Goal: Task Accomplishment & Management: Manage account settings

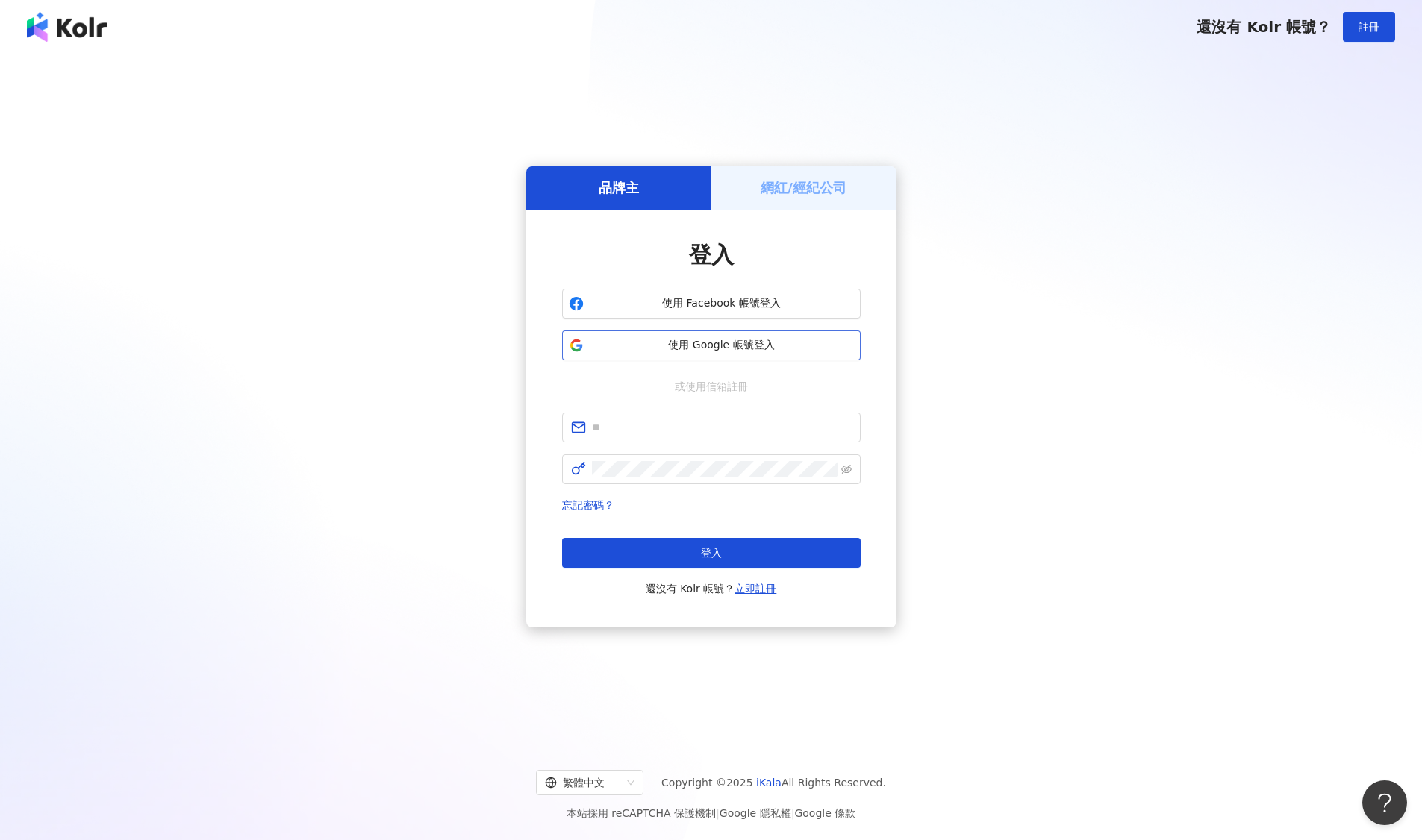
click at [720, 351] on span "使用 Google 帳號登入" at bounding box center [721, 346] width 264 height 15
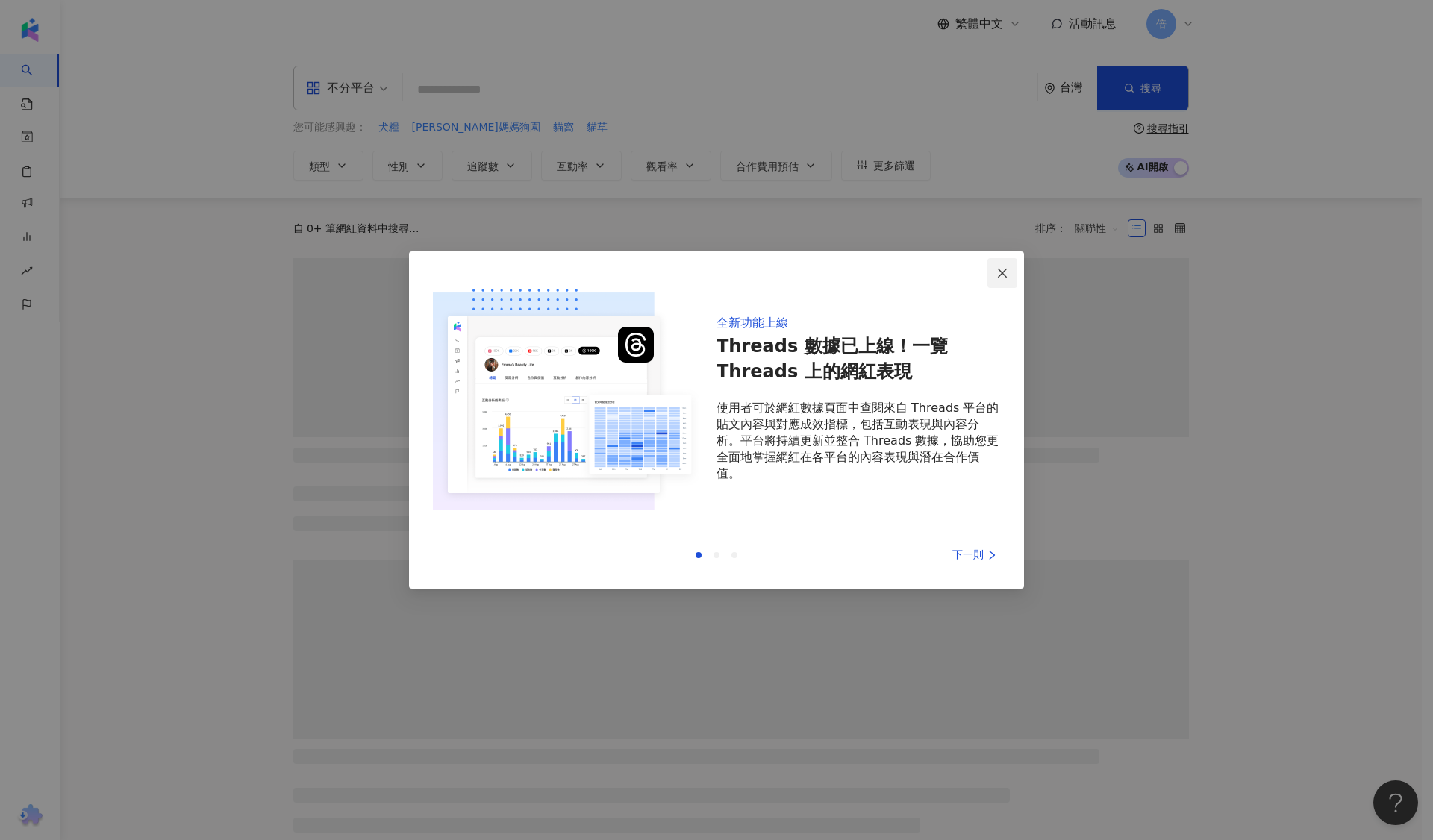
click at [1000, 269] on icon "close" at bounding box center [1002, 272] width 9 height 9
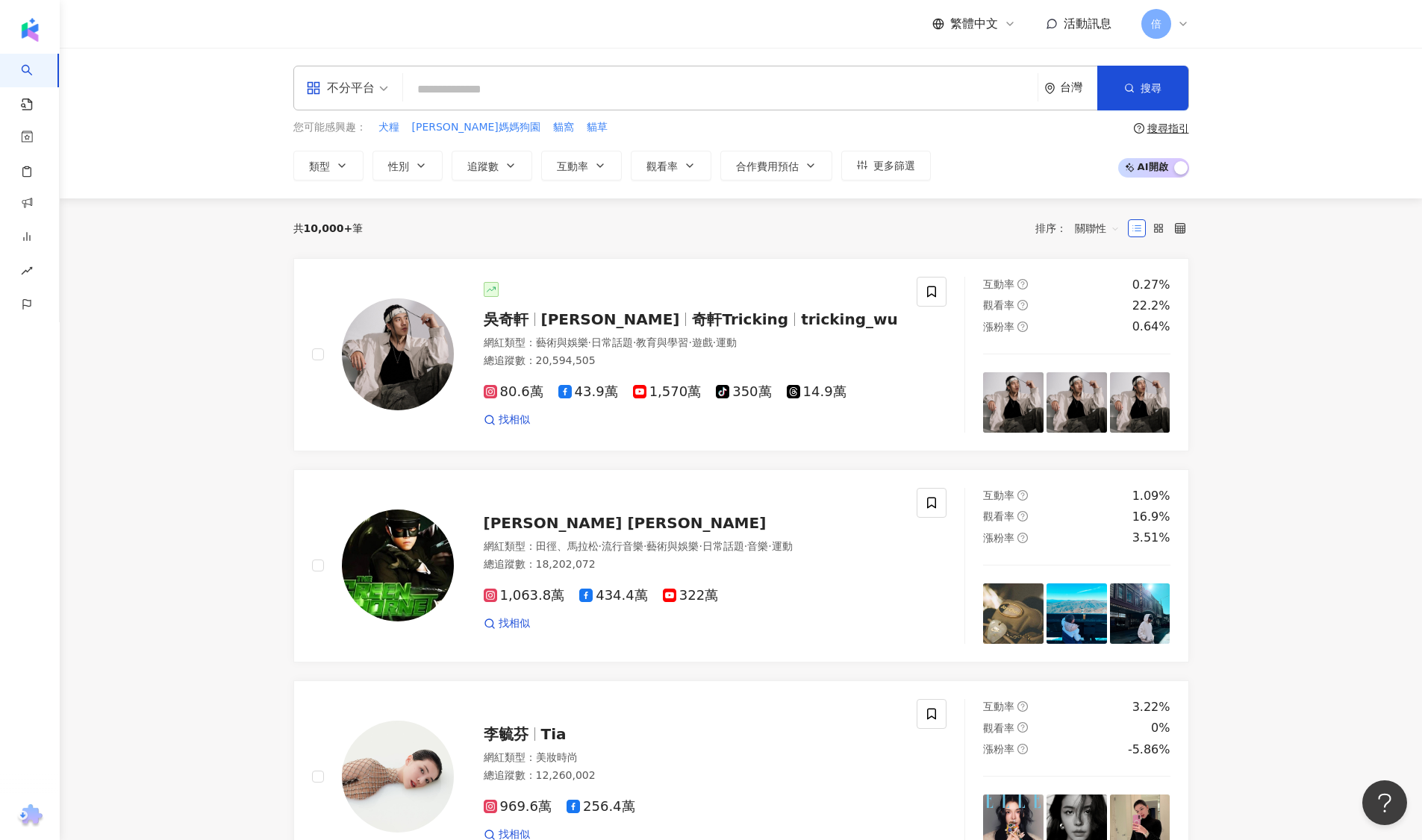
click at [1167, 29] on span "倍" at bounding box center [1156, 24] width 30 height 30
click at [1199, 179] on link "方案內容" at bounding box center [1192, 173] width 42 height 12
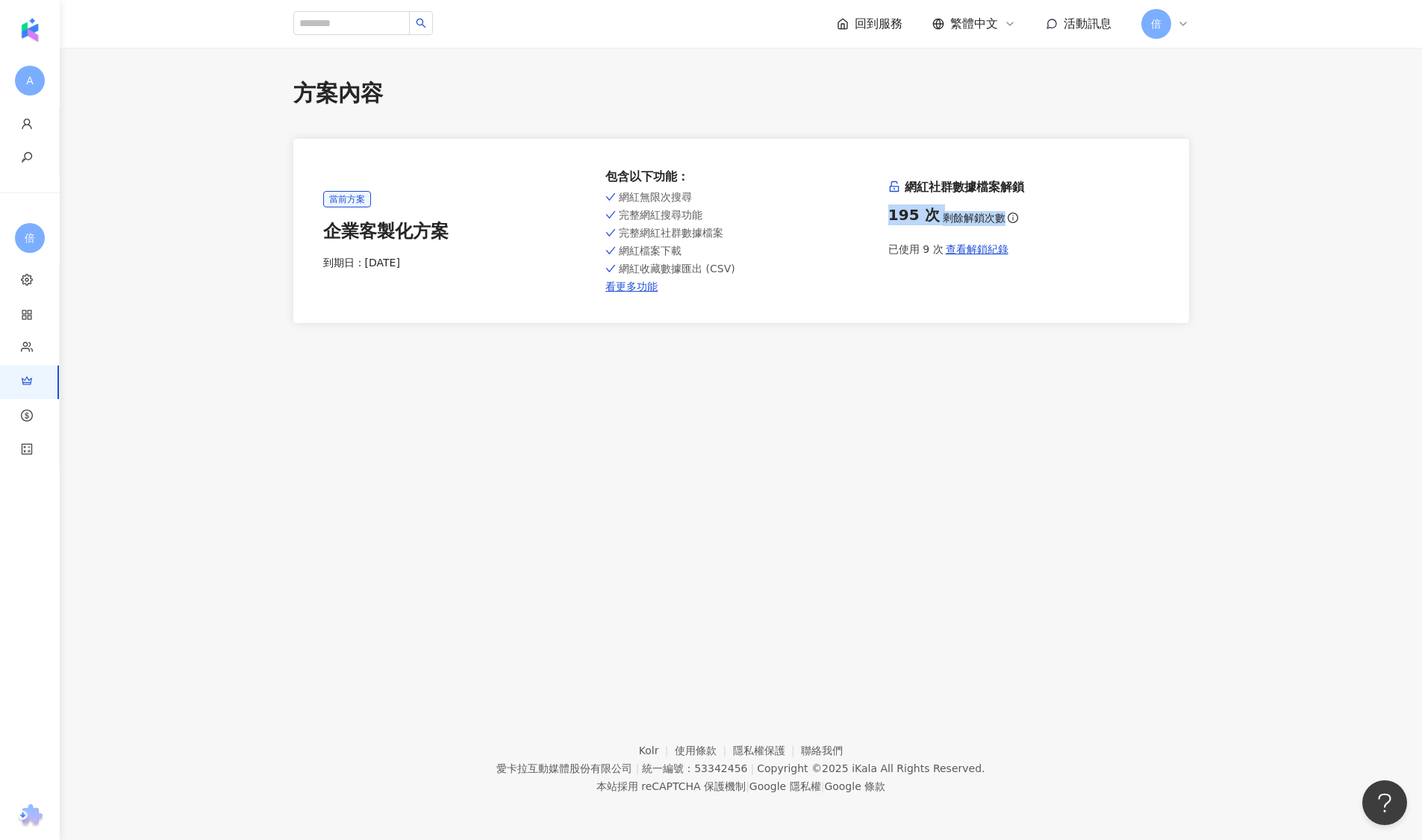
drag, startPoint x: 885, startPoint y: 210, endPoint x: 1087, endPoint y: 208, distance: 202.0
click at [1087, 208] on div "當前方案 企業客製化方案 到期日： [DATE] 包含以下功能 ： 網紅無限次搜尋 完整網紅搜尋功能 完整網紅社群數據檔案 網紅檔案下載 網紅收藏數據匯出 (…" at bounding box center [741, 230] width 836 height 125
click at [1087, 208] on div "195 次 剩餘解鎖次數" at bounding box center [1024, 215] width 271 height 21
click at [976, 248] on span "查看解鎖紀錄" at bounding box center [977, 249] width 63 height 12
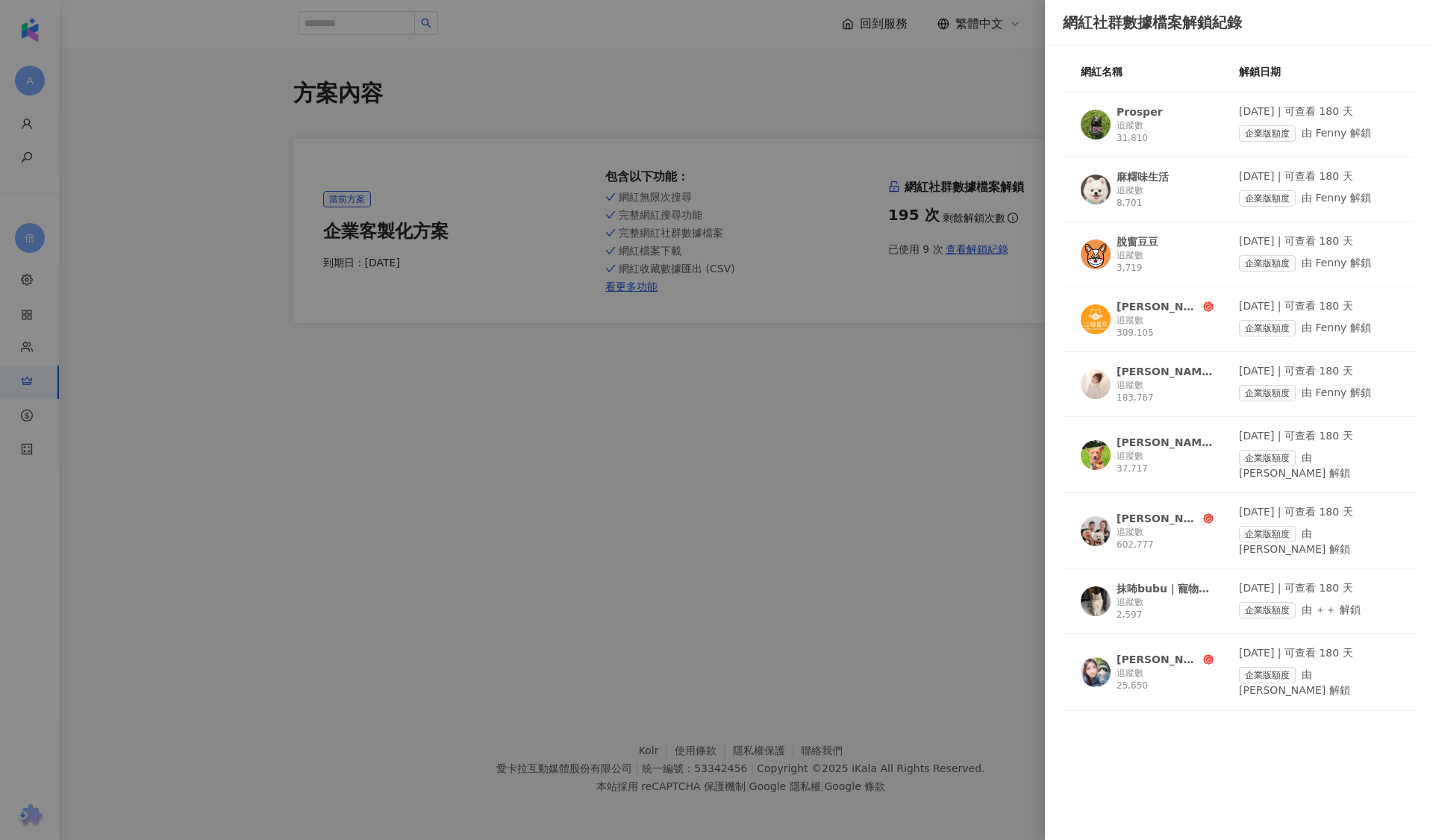
click at [837, 640] on div at bounding box center [716, 420] width 1433 height 840
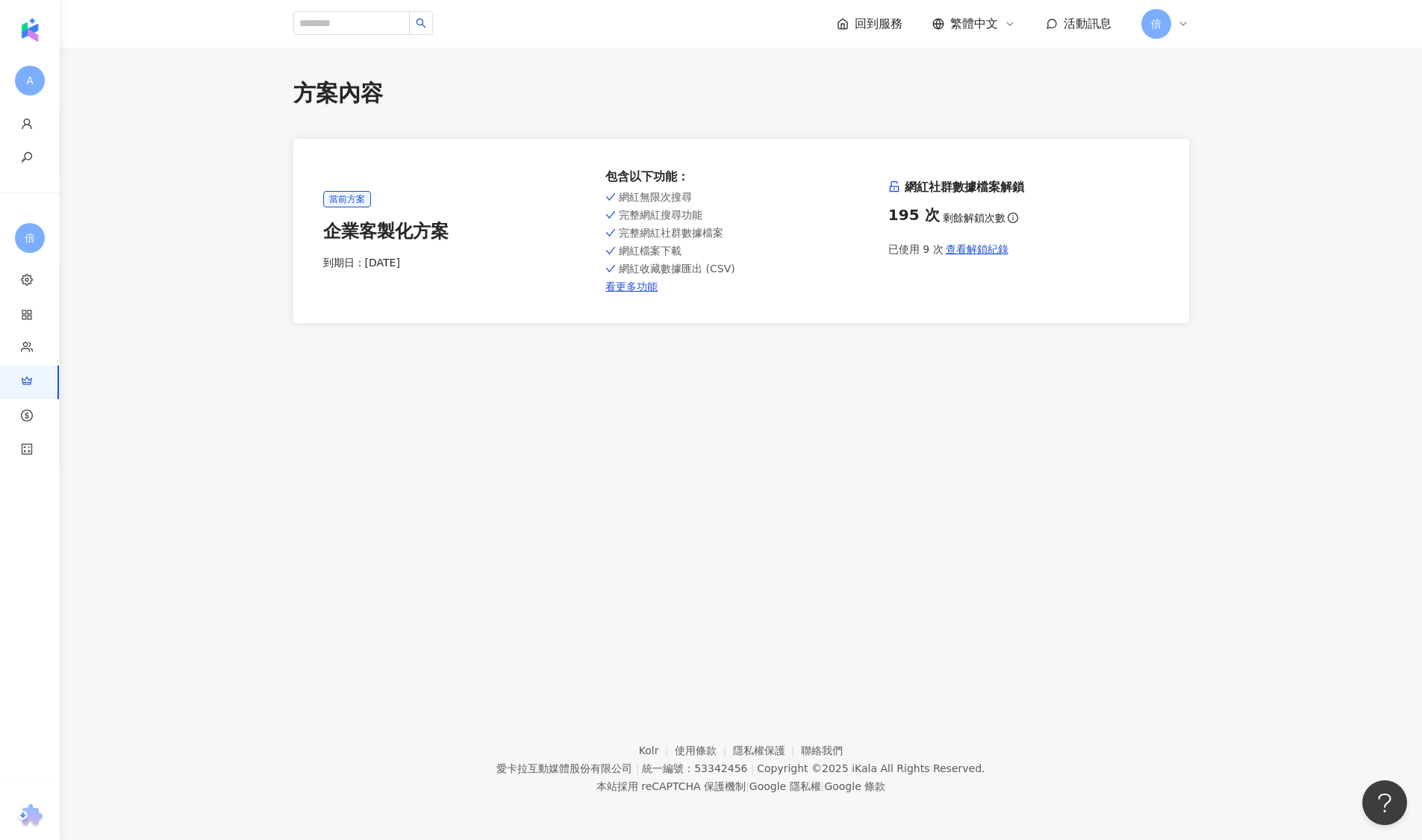
click at [818, 586] on div "方案內容 當前方案 企業客製化方案 到期日： [DATE] 包含以下功能 ： 網紅無限次搜尋 完整網紅搜尋功能 完整網紅社群數據檔案 網紅檔案下載 網紅收藏數…" at bounding box center [741, 361] width 1362 height 627
